Goal: Task Accomplishment & Management: Use online tool/utility

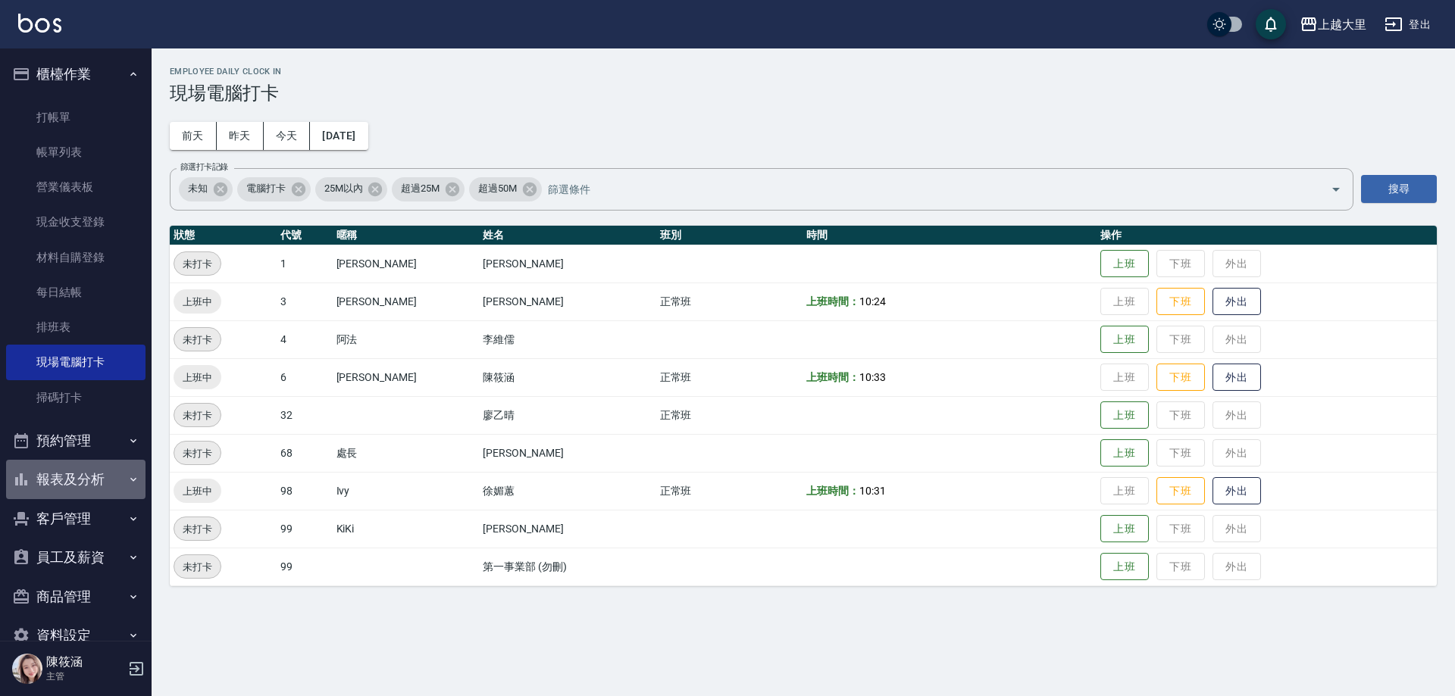
click at [87, 471] on button "報表及分析" at bounding box center [75, 479] width 139 height 39
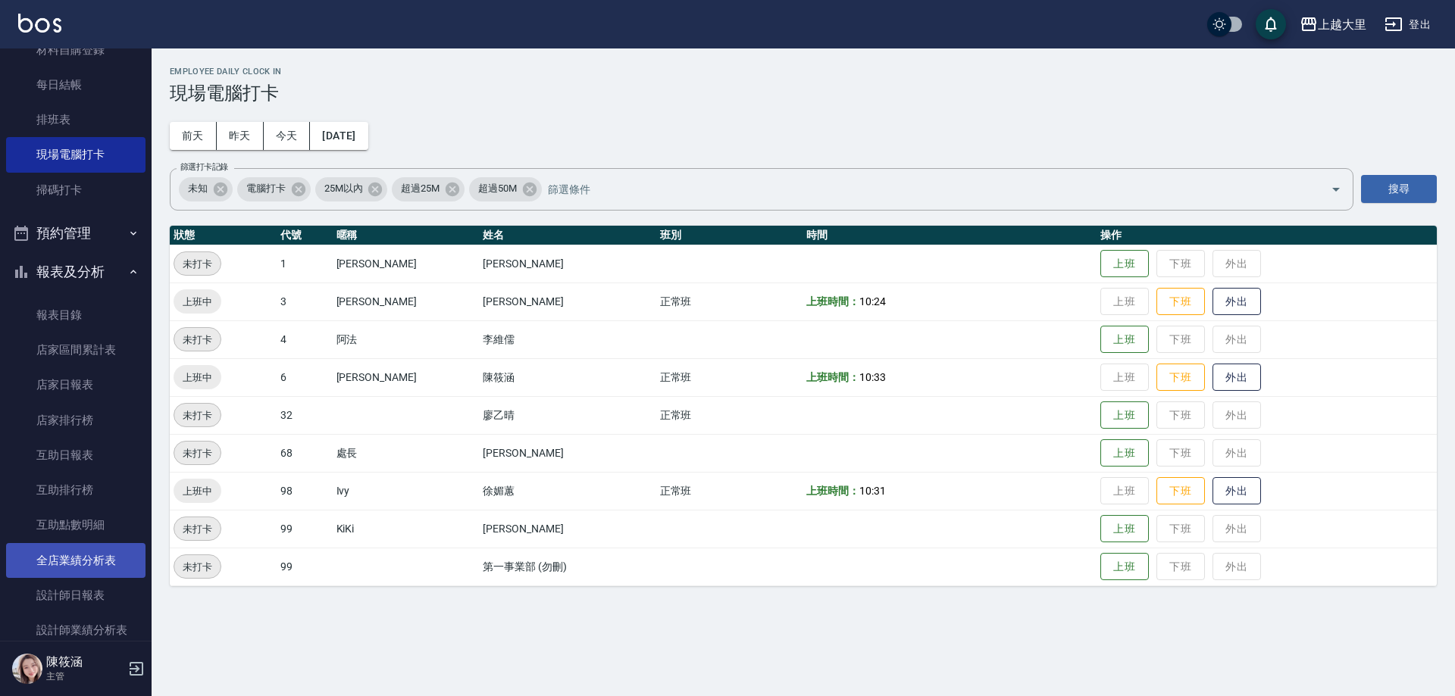
scroll to position [227, 0]
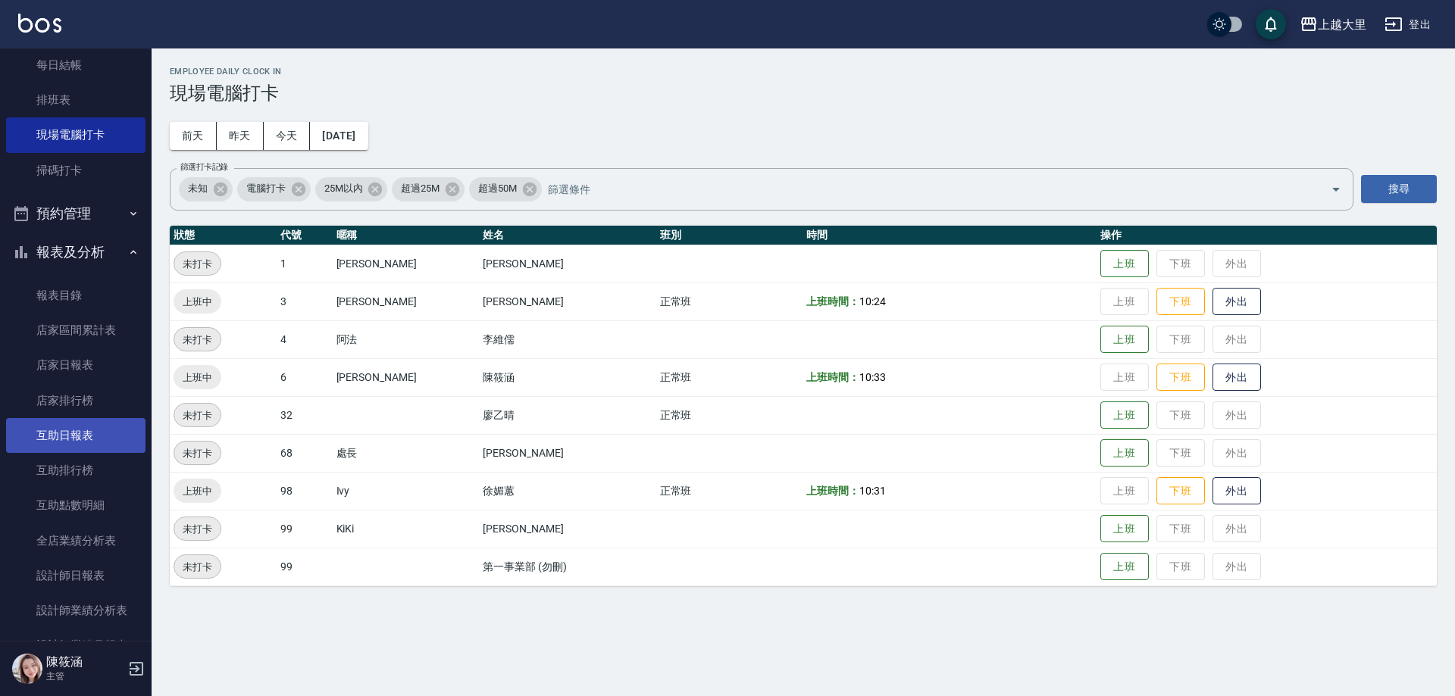
click at [40, 422] on link "互助日報表" at bounding box center [75, 435] width 139 height 35
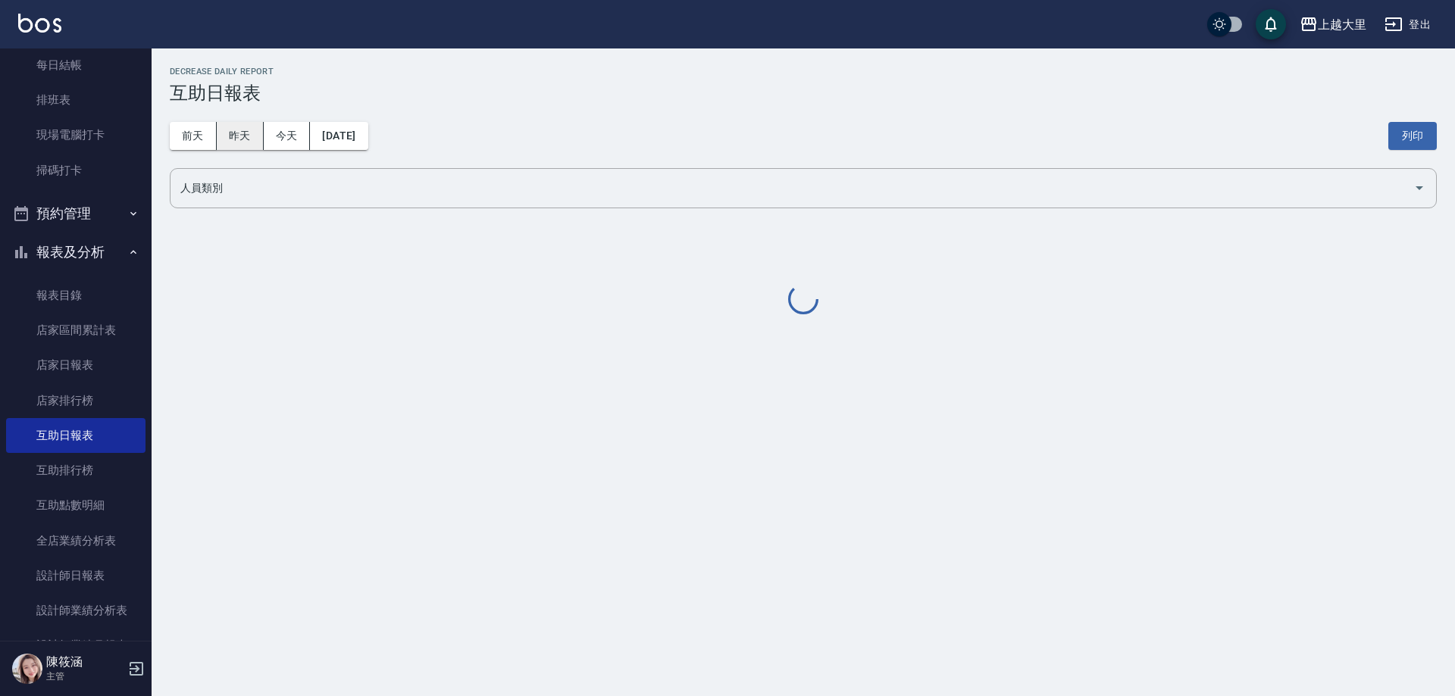
click at [245, 125] on button "昨天" at bounding box center [240, 136] width 47 height 28
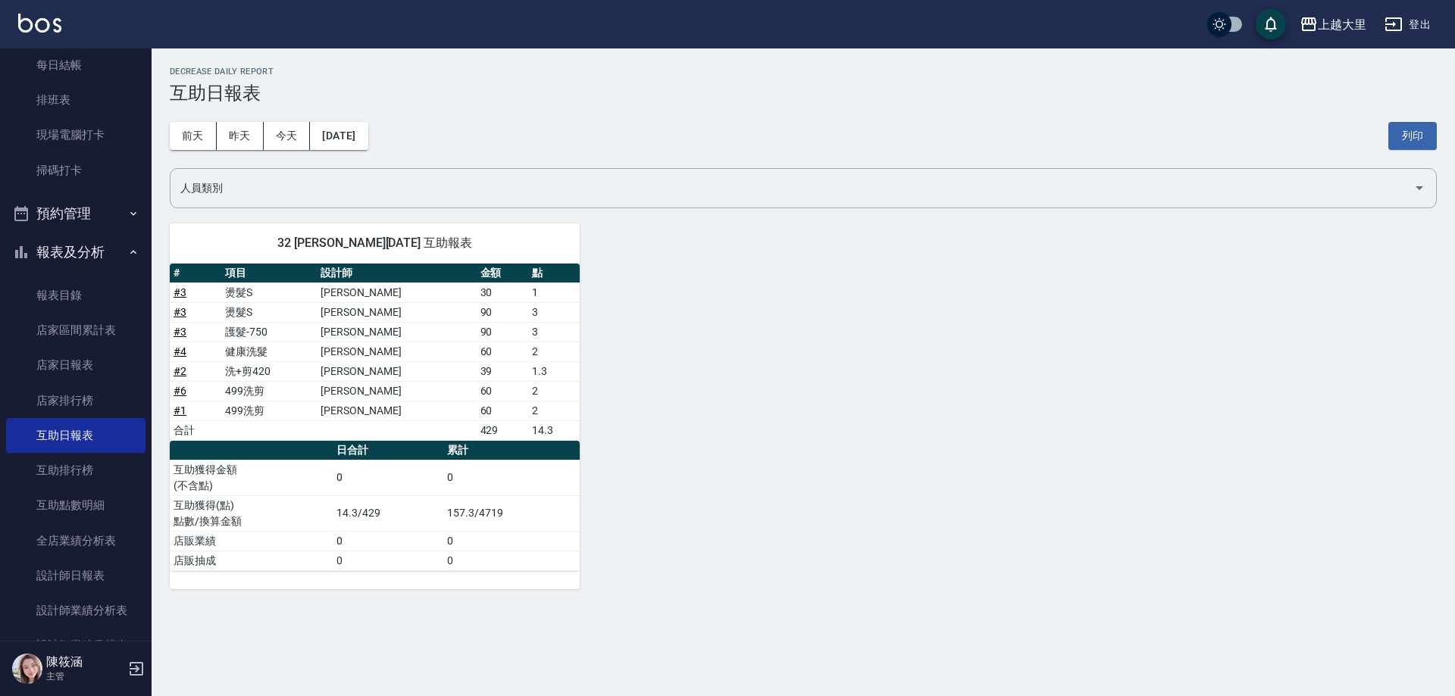
click at [180, 288] on link "# 3" at bounding box center [180, 292] width 13 height 12
click at [199, 136] on button "前天" at bounding box center [193, 136] width 47 height 28
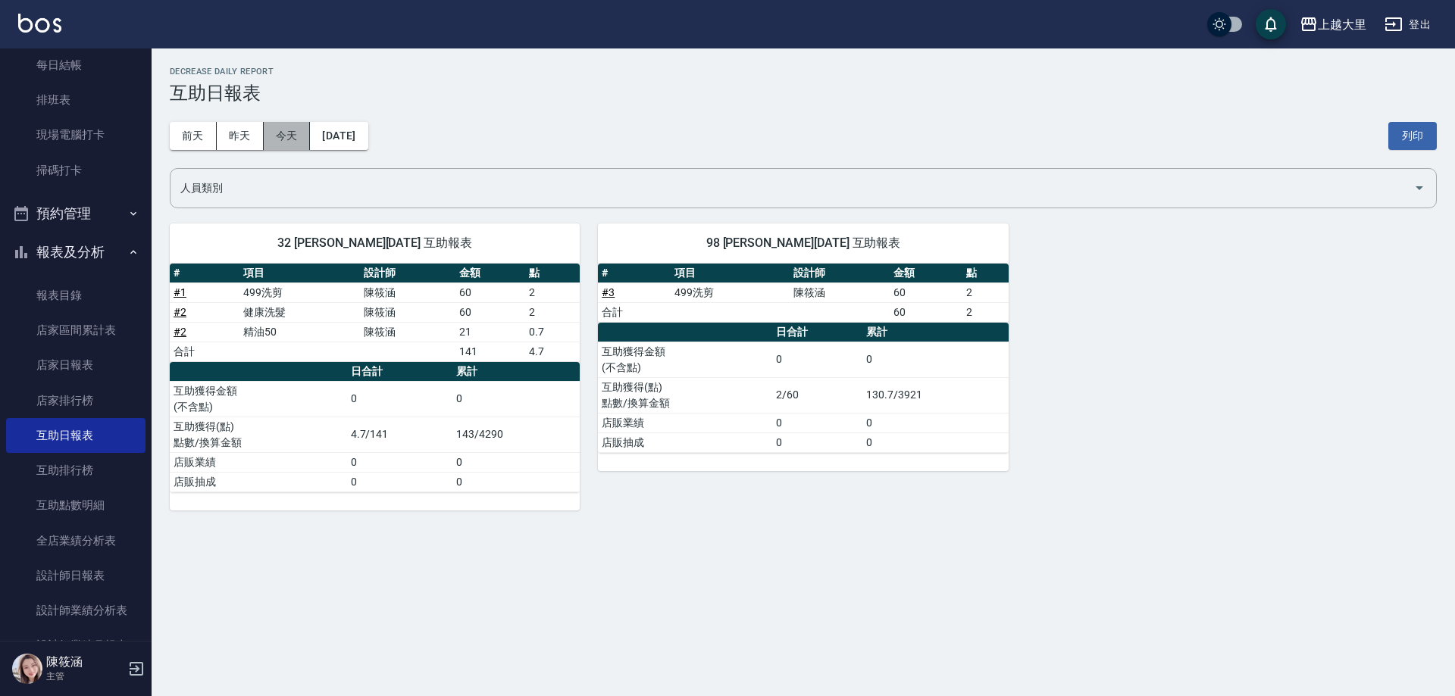
click at [264, 144] on button "今天" at bounding box center [287, 136] width 47 height 28
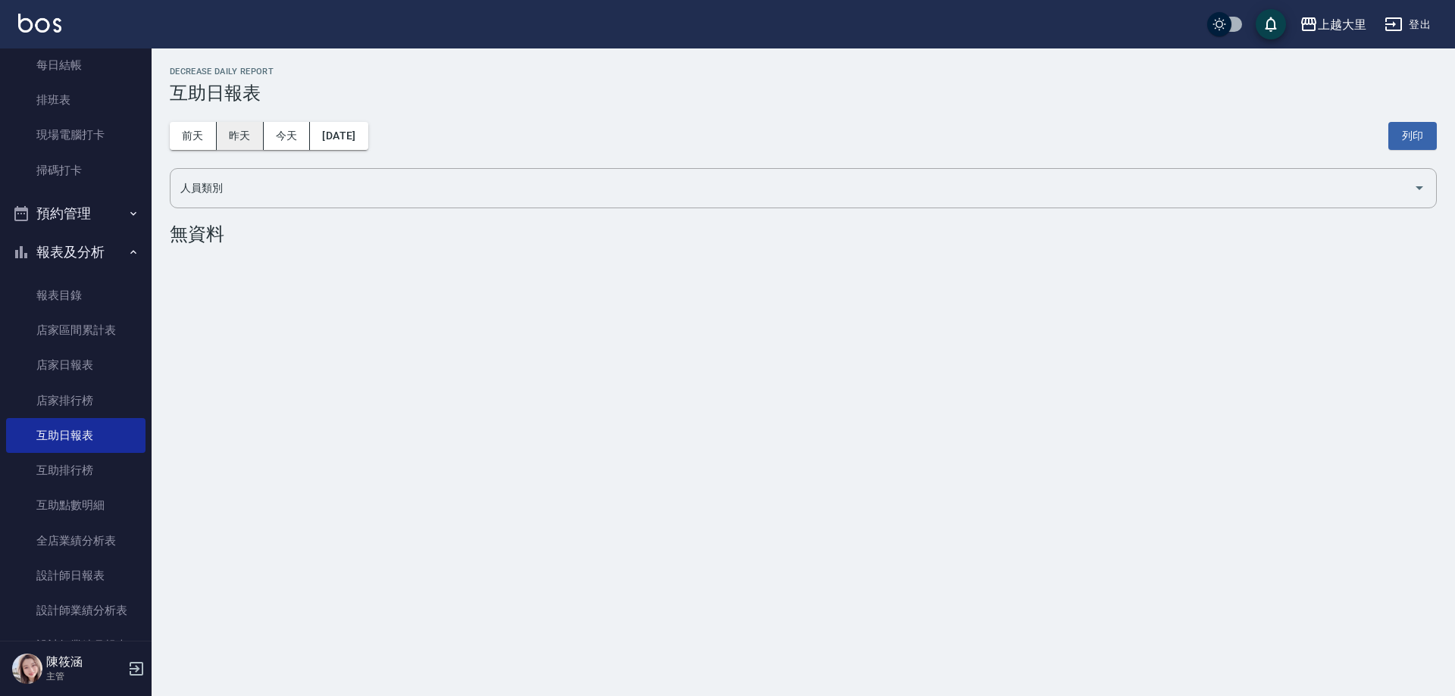
click at [243, 133] on button "昨天" at bounding box center [240, 136] width 47 height 28
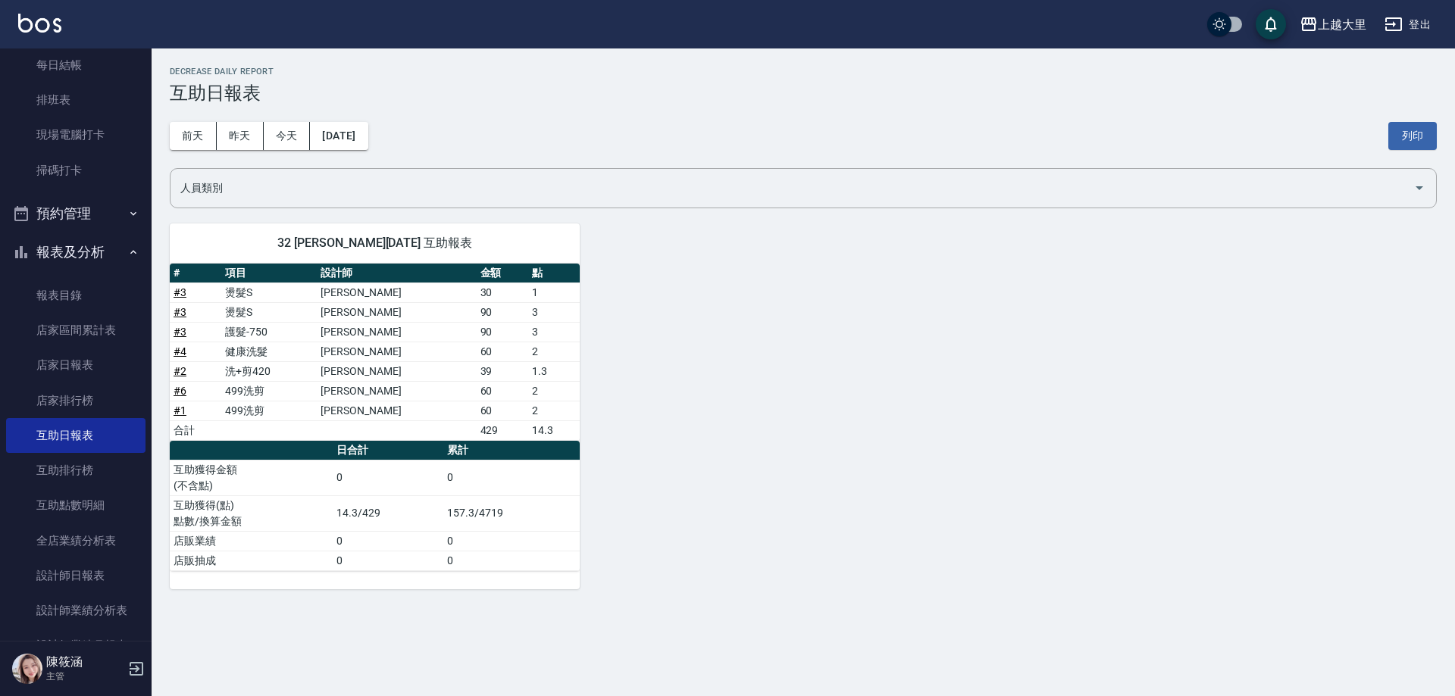
click at [280, 121] on div "前天 昨天 今天 2025/10/14 列印" at bounding box center [803, 136] width 1267 height 64
click at [292, 145] on button "今天" at bounding box center [287, 136] width 47 height 28
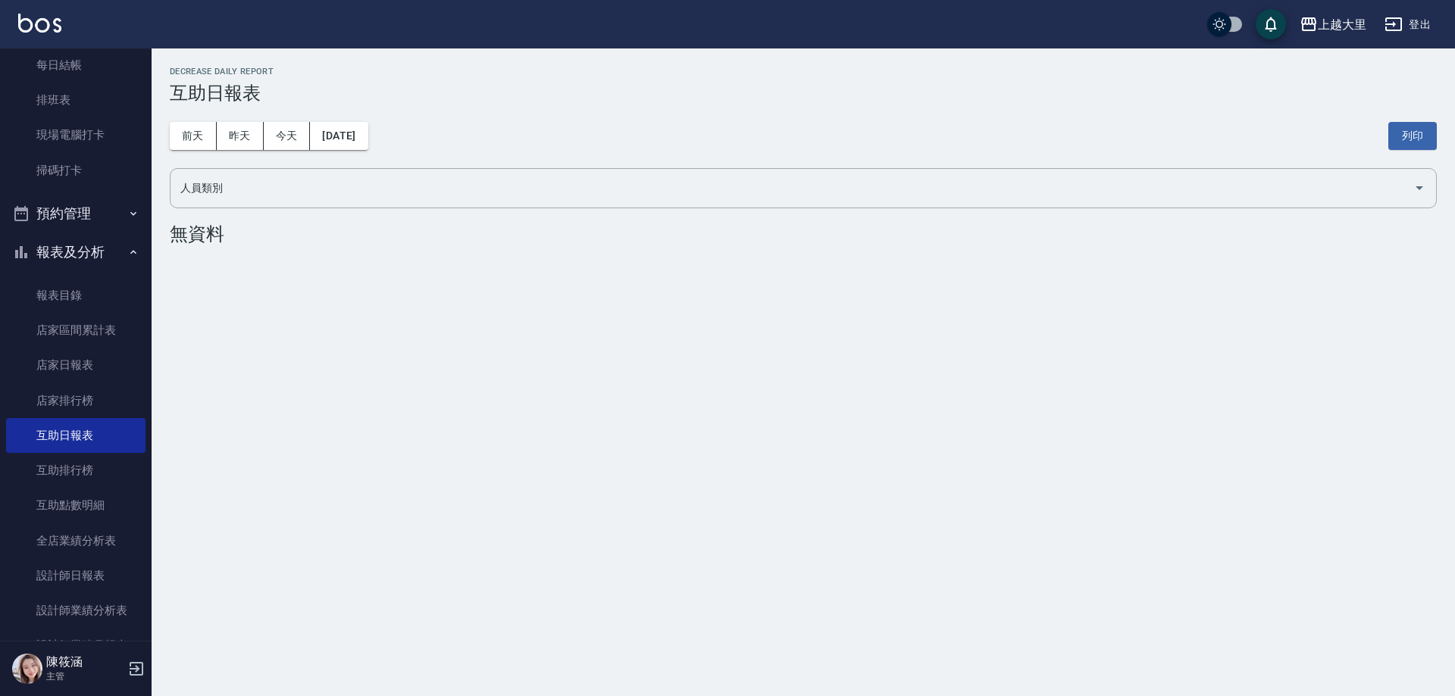
click at [100, 258] on button "報表及分析" at bounding box center [75, 252] width 139 height 39
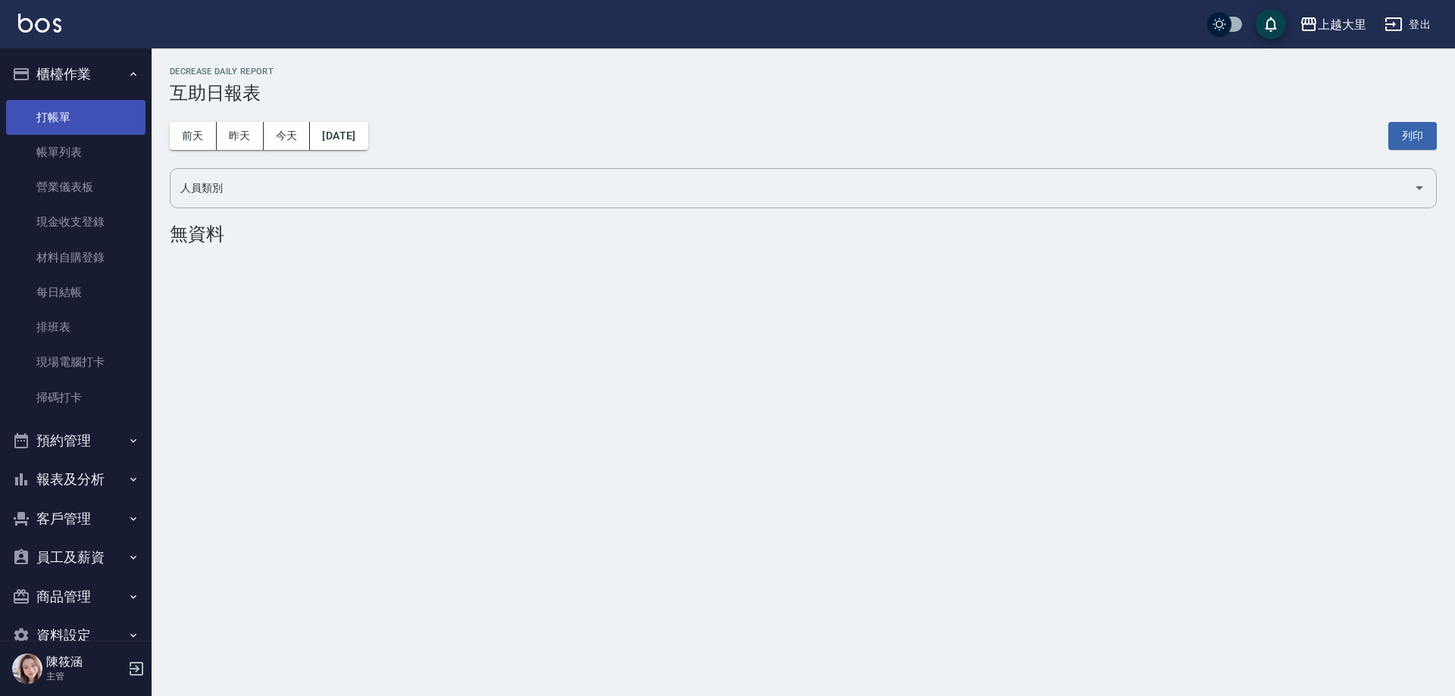
click at [71, 102] on link "打帳單" at bounding box center [75, 117] width 139 height 35
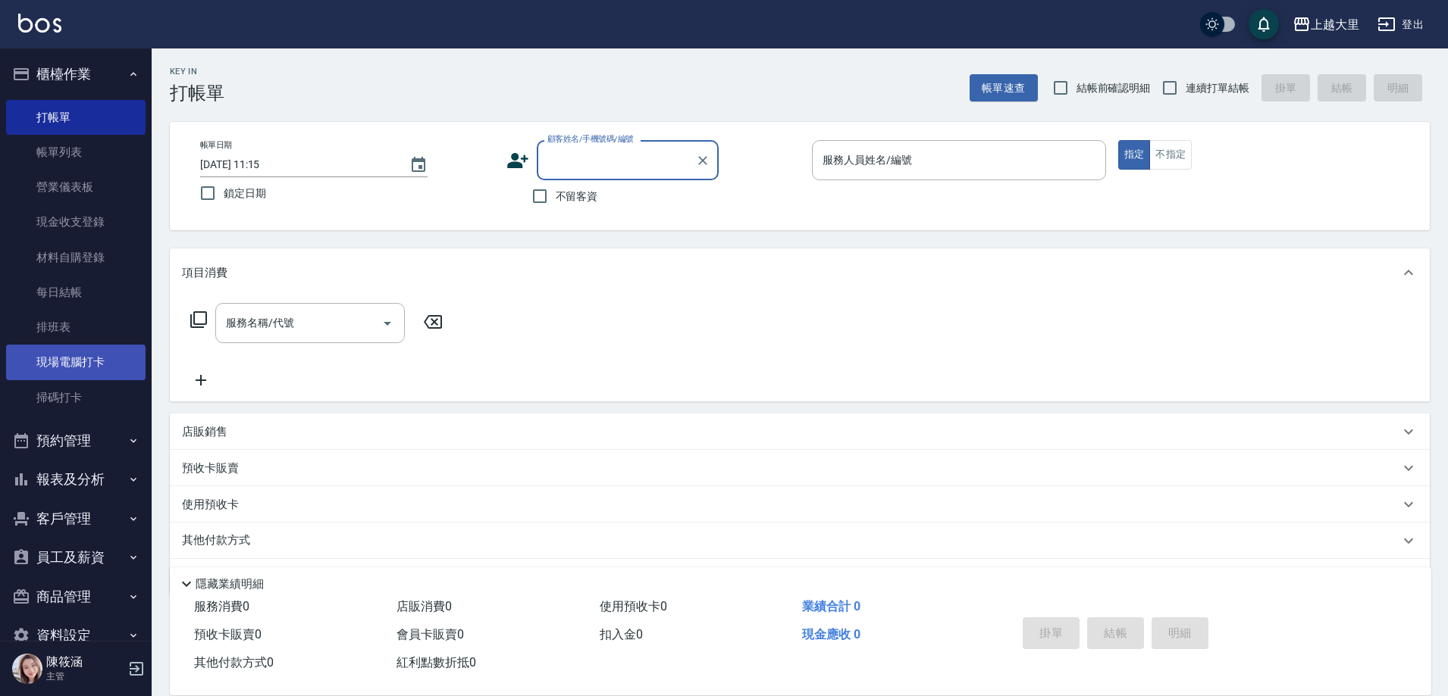
click at [110, 349] on link "現場電腦打卡" at bounding box center [75, 362] width 139 height 35
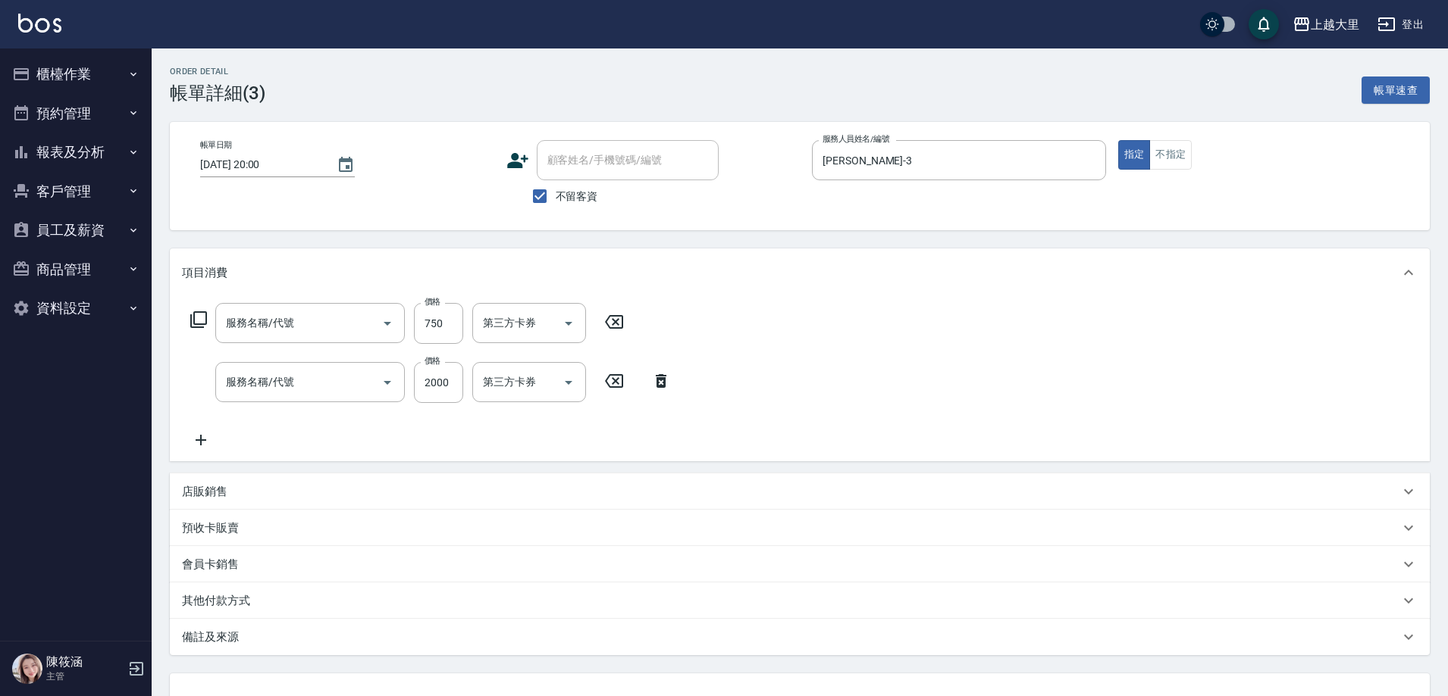
type input "[DATE] 20:00"
checkbox input "true"
type input "[PERSON_NAME]-3"
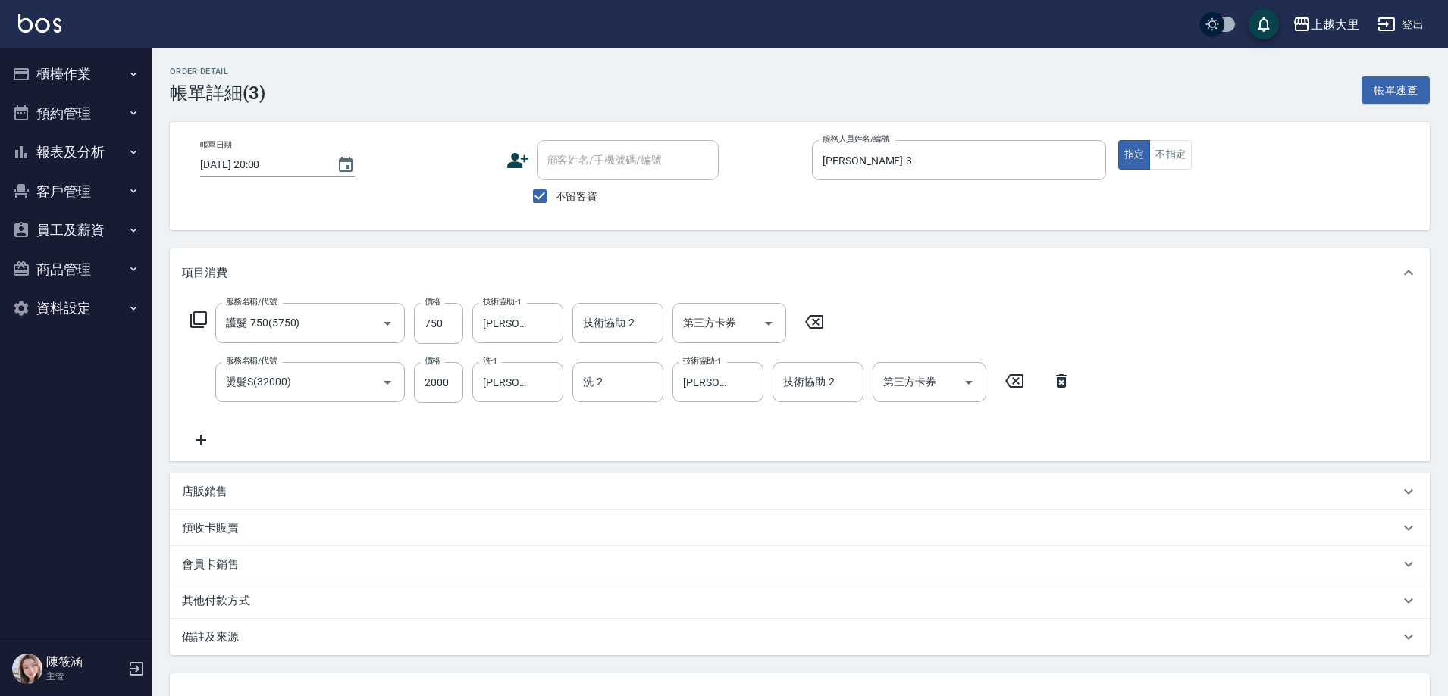
type input "護髮-750(5750)"
type input "燙髮S(32000)"
